Goal: Task Accomplishment & Management: Manage account settings

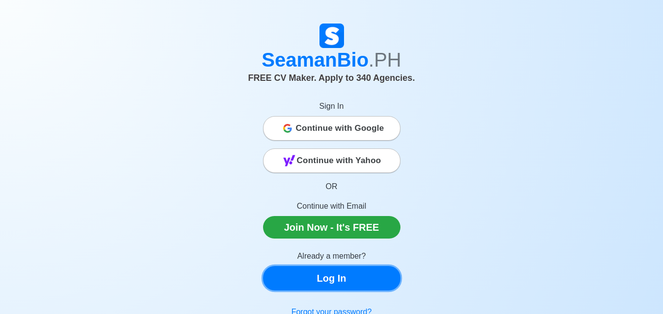
click at [321, 287] on link "Log In" at bounding box center [331, 278] width 137 height 25
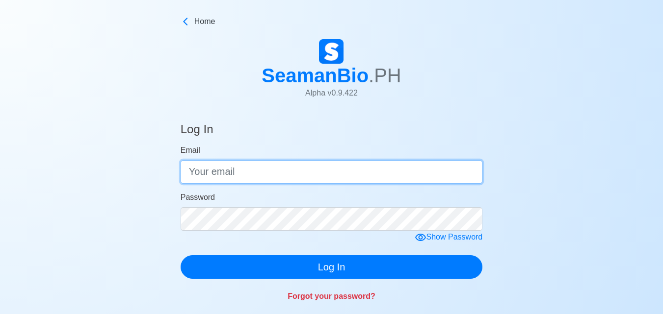
click at [222, 181] on input "Email" at bounding box center [332, 172] width 302 height 24
type input "[EMAIL_ADDRESS][DOMAIN_NAME]"
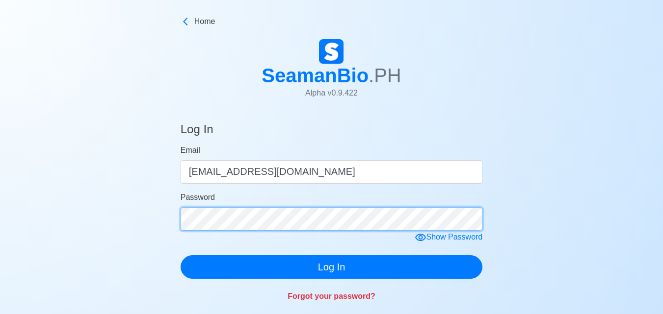
click button "Log In" at bounding box center [332, 268] width 302 height 24
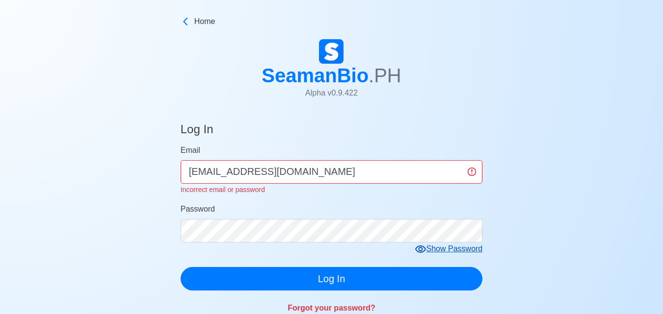
click at [447, 252] on div "Show Password" at bounding box center [449, 249] width 68 height 12
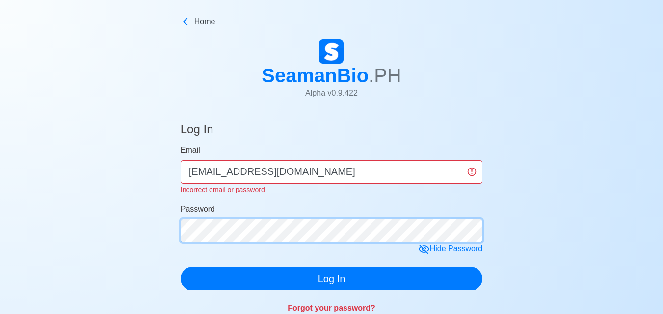
click button "Log In" at bounding box center [332, 279] width 302 height 24
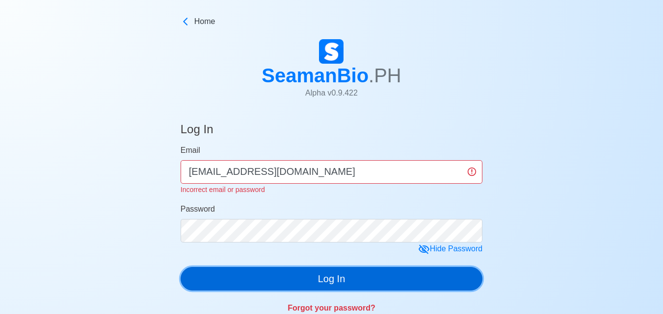
click at [262, 268] on button "Log In" at bounding box center [332, 279] width 302 height 24
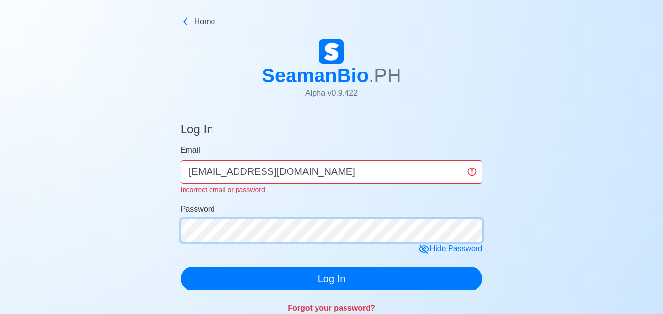
click button "Log In" at bounding box center [332, 279] width 302 height 24
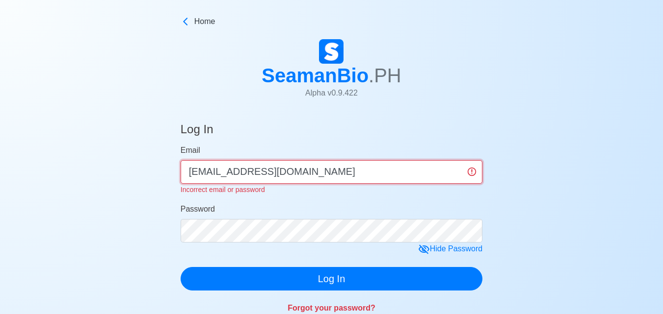
click at [473, 171] on input "[EMAIL_ADDRESS][DOMAIN_NAME]" at bounding box center [332, 172] width 302 height 24
click at [472, 171] on input "[EMAIL_ADDRESS][DOMAIN_NAME]" at bounding box center [332, 172] width 302 height 24
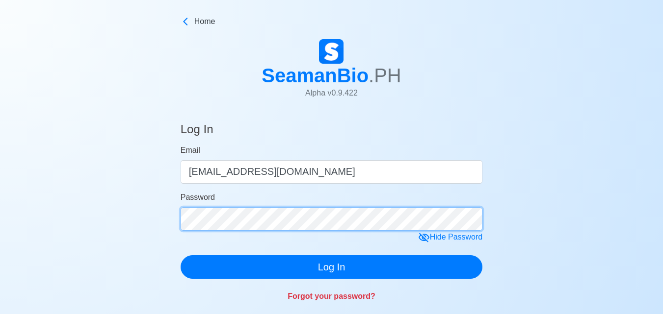
click at [203, 237] on form "Email [EMAIL_ADDRESS][DOMAIN_NAME] Password Hide Password Log In" at bounding box center [332, 212] width 302 height 134
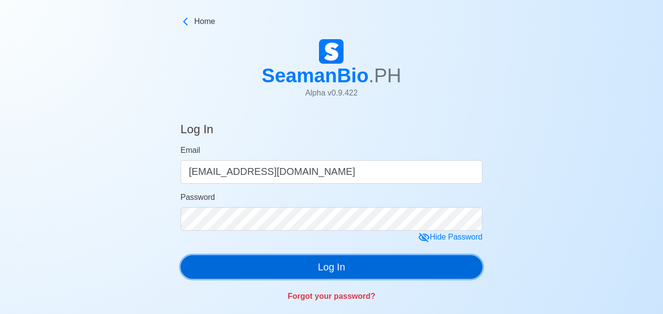
click at [243, 272] on button "Log In" at bounding box center [332, 268] width 302 height 24
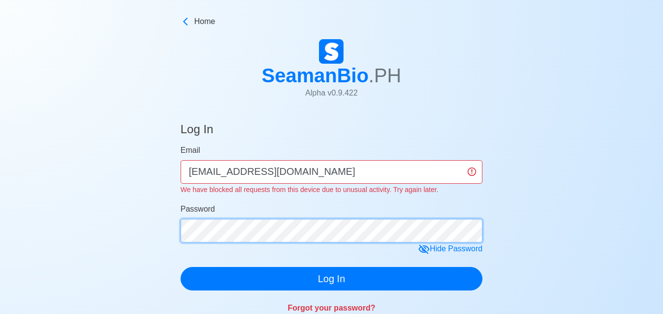
click button "Log In" at bounding box center [332, 279] width 302 height 24
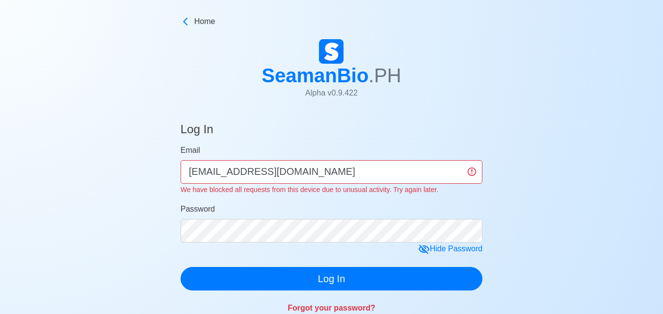
click at [348, 313] on link "Forgot your password?" at bounding box center [332, 308] width 88 height 8
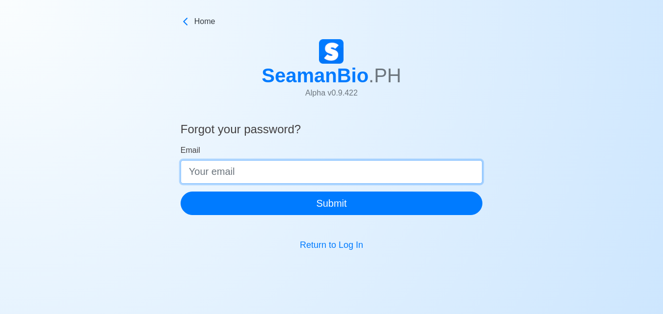
click at [274, 161] on input "Email" at bounding box center [332, 172] width 302 height 24
type input "[EMAIL_ADDRESS][DOMAIN_NAME]"
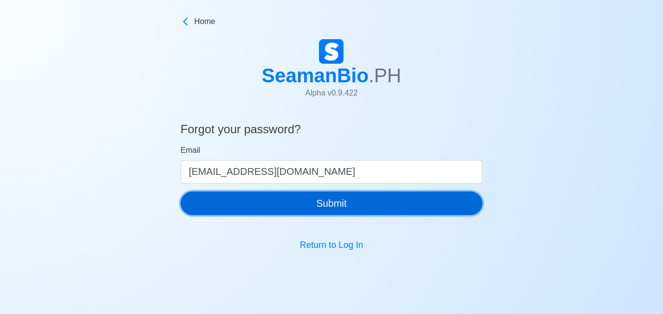
click at [250, 207] on button "Submit" at bounding box center [332, 204] width 302 height 24
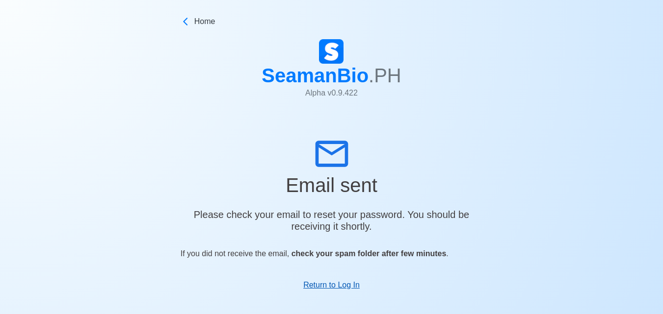
click at [345, 289] on link "Return to Log In" at bounding box center [331, 285] width 56 height 8
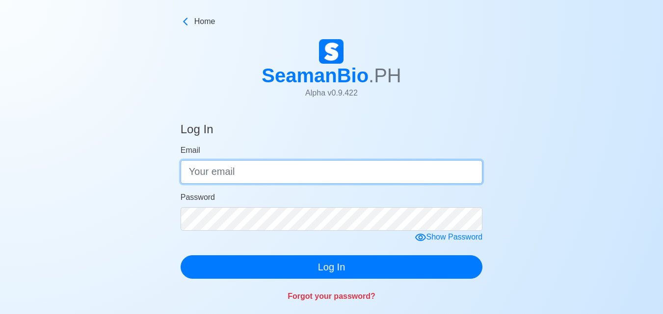
click at [274, 173] on input "Email" at bounding box center [332, 172] width 302 height 24
type input "[EMAIL_ADDRESS][DOMAIN_NAME]"
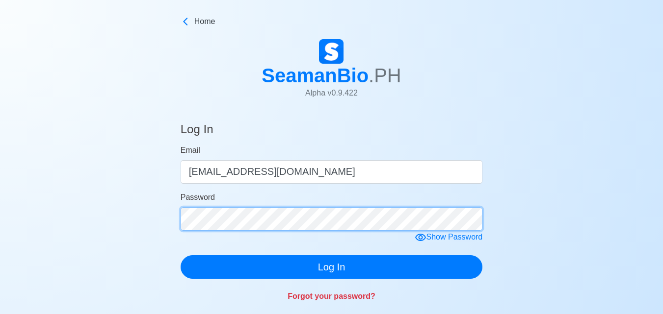
click button "Log In" at bounding box center [332, 268] width 302 height 24
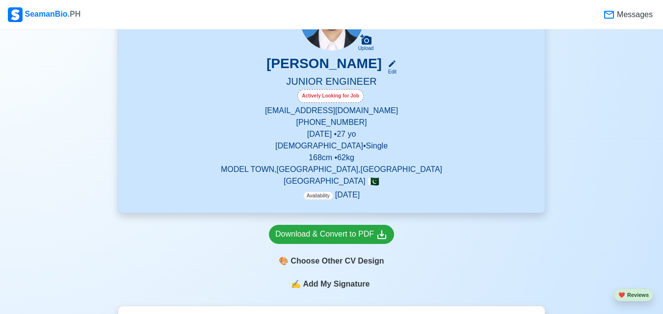
scroll to position [118, 0]
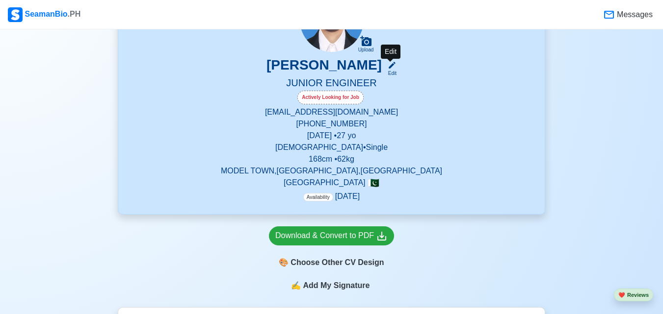
click at [392, 68] on icon at bounding box center [392, 65] width 9 height 9
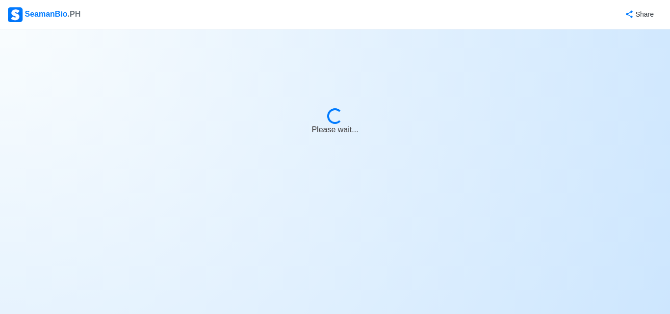
select select "Actively Looking for Job"
select select "Visible for Hiring"
select select "Single"
select select "[DEMOGRAPHIC_DATA]"
select select "PK"
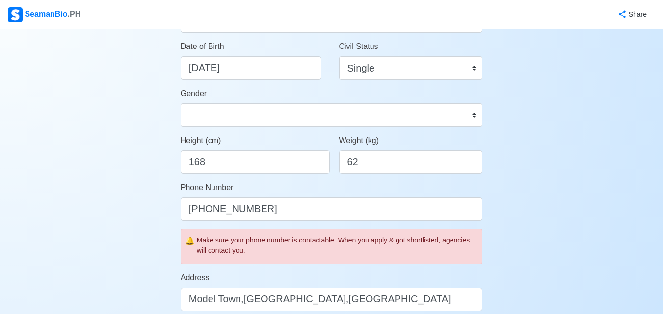
scroll to position [177, 0]
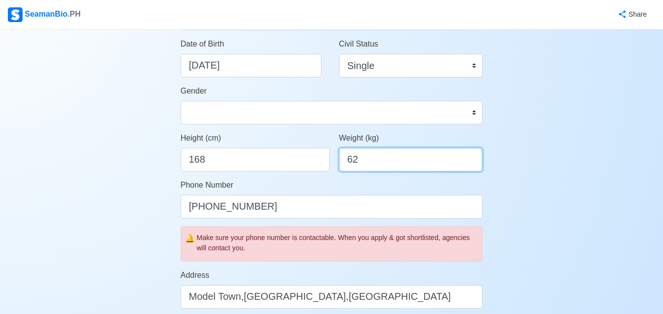
click at [384, 168] on input "62" at bounding box center [411, 160] width 144 height 24
type input "67"
click at [151, 205] on div "Account Setup 🗂️ Your Job Status Onboard Actively Looking for Job Not Looking f…" at bounding box center [331, 300] width 663 height 895
click at [616, 188] on div "Account Setup 🗂️ Your Job Status Onboard Actively Looking for Job Not Looking f…" at bounding box center [331, 300] width 663 height 895
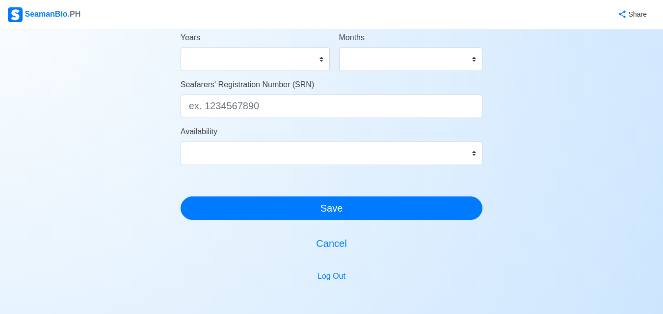
scroll to position [573, 0]
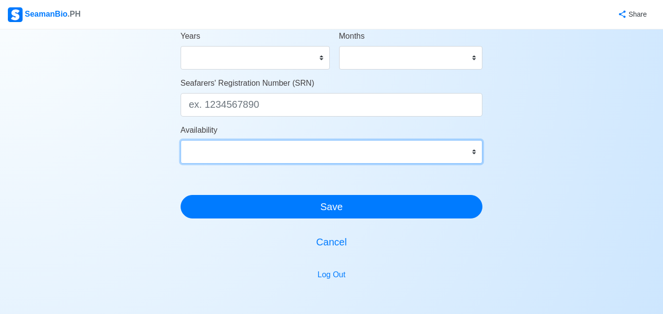
click at [478, 152] on select "Immediate [DATE] [DATE] [DATE] [DATE] [DATE] [DATE] [DATE] [DATE] [DATE]" at bounding box center [332, 152] width 302 height 24
click at [471, 151] on select "Immediate [DATE] [DATE] [DATE] [DATE] [DATE] [DATE] [DATE] [DATE] [DATE]" at bounding box center [332, 152] width 302 height 24
select select "4102426800000"
click at [181, 140] on select "Immediate [DATE] [DATE] [DATE] [DATE] [DATE] [DATE] [DATE] [DATE] [DATE]" at bounding box center [332, 152] width 302 height 24
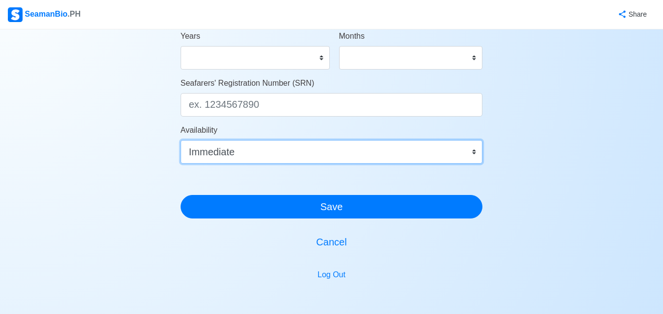
click at [472, 151] on select "Immediate [DATE] [DATE] [DATE] [DATE] [DATE] [DATE] [DATE] [DATE] [DATE]" at bounding box center [332, 152] width 302 height 24
select select
click at [181, 140] on select "Immediate [DATE] [DATE] [DATE] [DATE] [DATE] [DATE] [DATE] [DATE] [DATE]" at bounding box center [332, 152] width 302 height 24
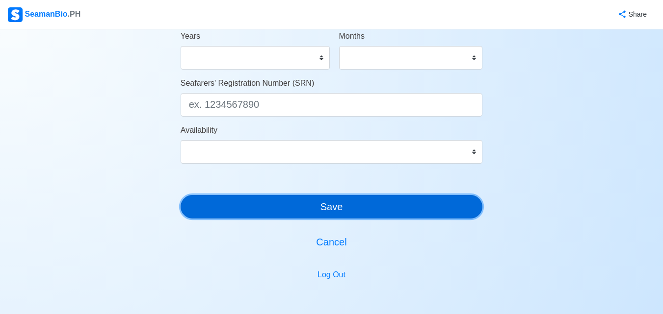
click at [315, 205] on button "Save" at bounding box center [332, 207] width 302 height 24
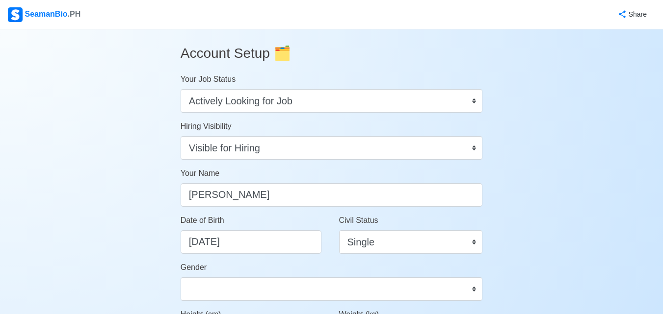
scroll to position [657, 0]
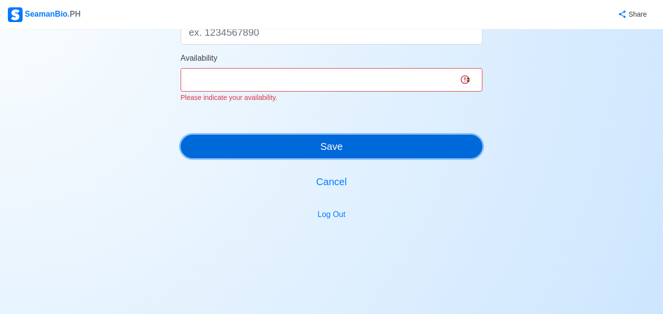
click at [387, 153] on button "Save" at bounding box center [332, 147] width 302 height 24
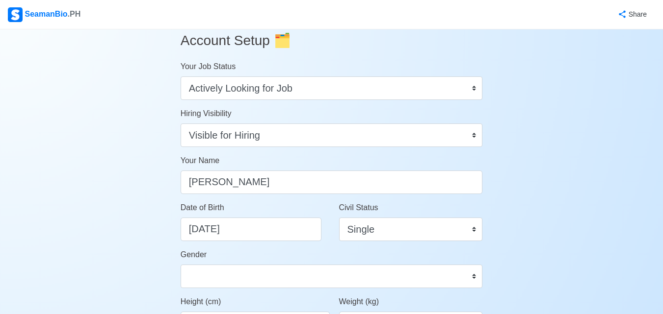
scroll to position [0, 0]
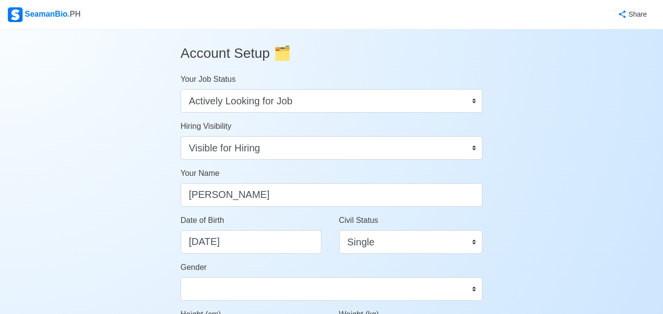
click at [72, 10] on span ".PH" at bounding box center [74, 14] width 13 height 8
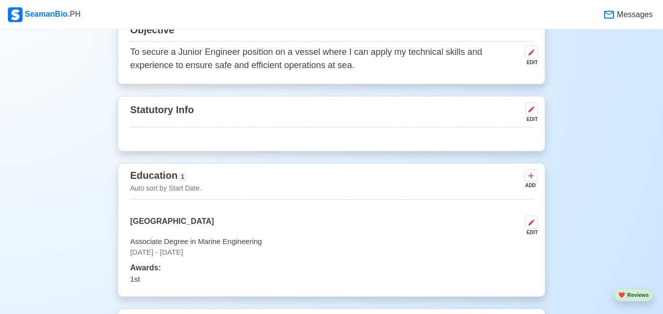
scroll to position [451, 0]
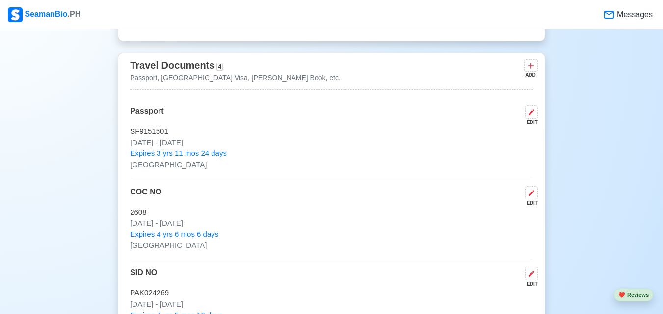
scroll to position [667, 0]
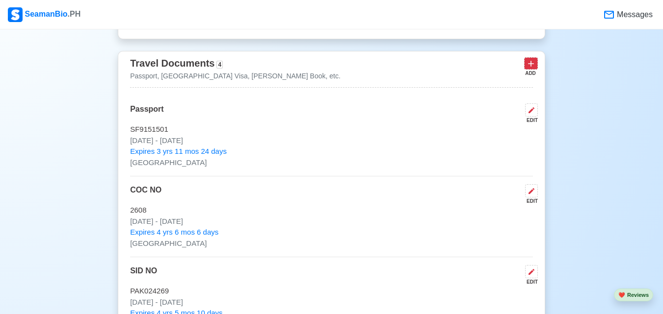
click at [529, 65] on icon at bounding box center [531, 64] width 10 height 10
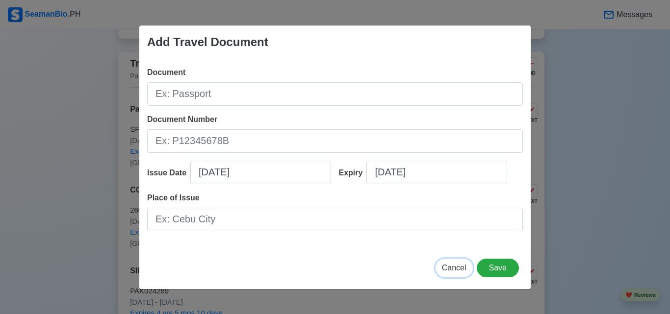
click at [453, 268] on span "Cancel" at bounding box center [454, 268] width 25 height 8
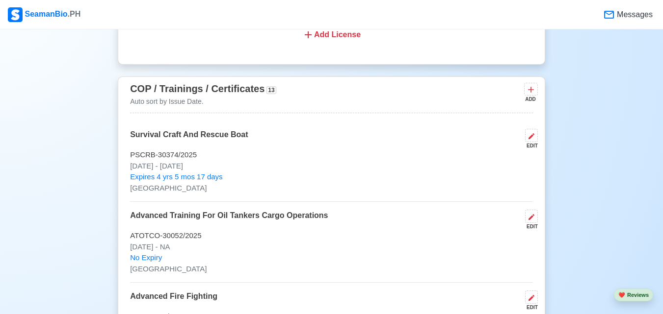
scroll to position [1265, 0]
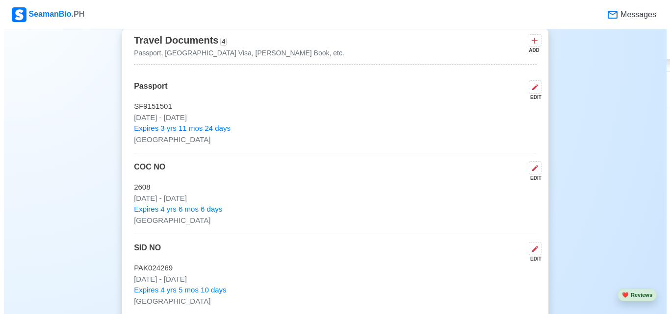
scroll to position [676, 0]
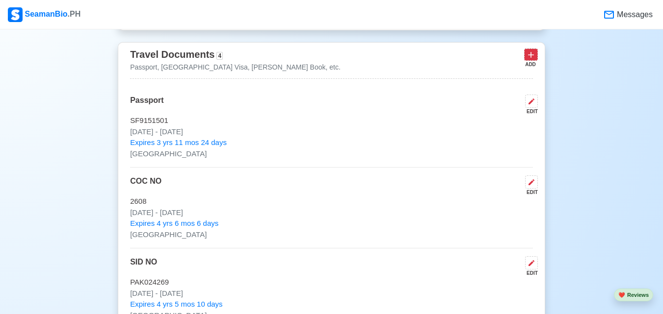
click at [534, 60] on icon at bounding box center [531, 55] width 10 height 10
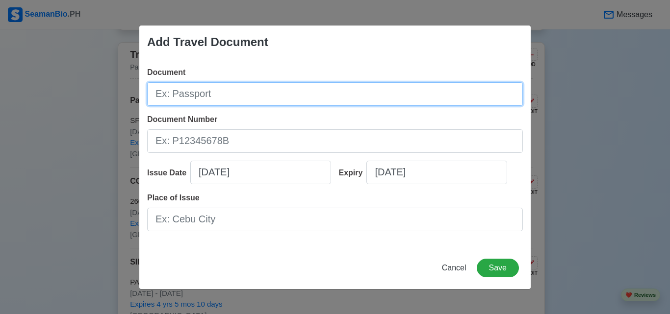
click at [371, 87] on input "Document" at bounding box center [335, 94] width 376 height 24
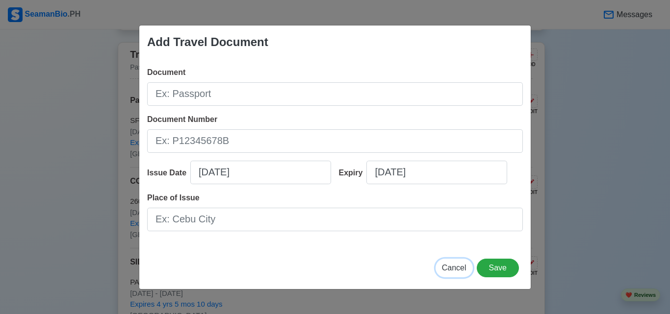
click at [456, 275] on button "Cancel" at bounding box center [454, 268] width 37 height 19
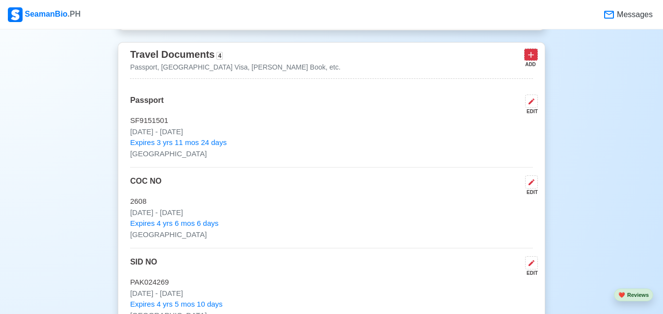
click at [530, 58] on icon at bounding box center [531, 55] width 6 height 6
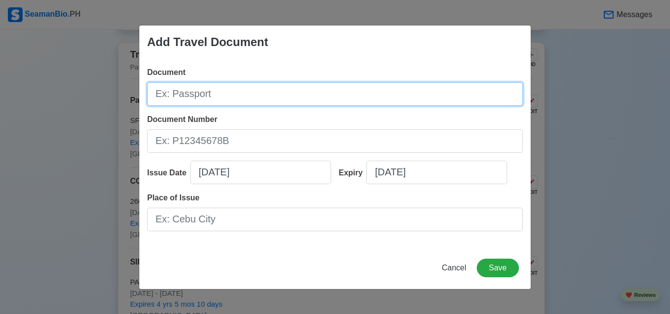
click at [245, 93] on input "Document" at bounding box center [335, 94] width 376 height 24
type input "US VISA"
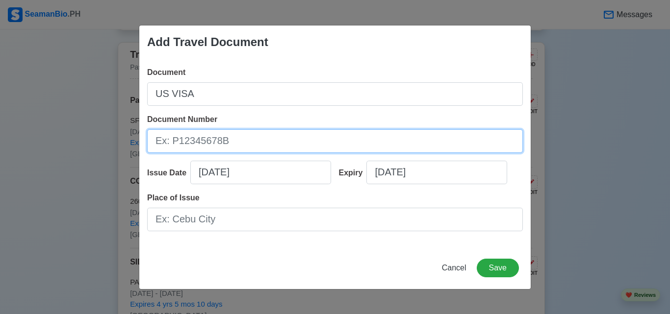
click at [206, 138] on input "Document Number" at bounding box center [335, 142] width 376 height 24
